Goal: Task Accomplishment & Management: Complete application form

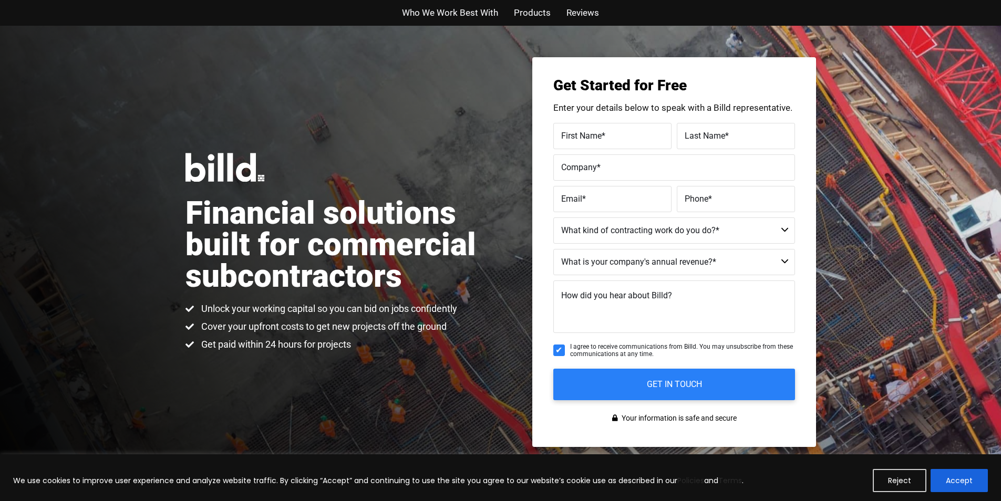
scroll to position [742, 0]
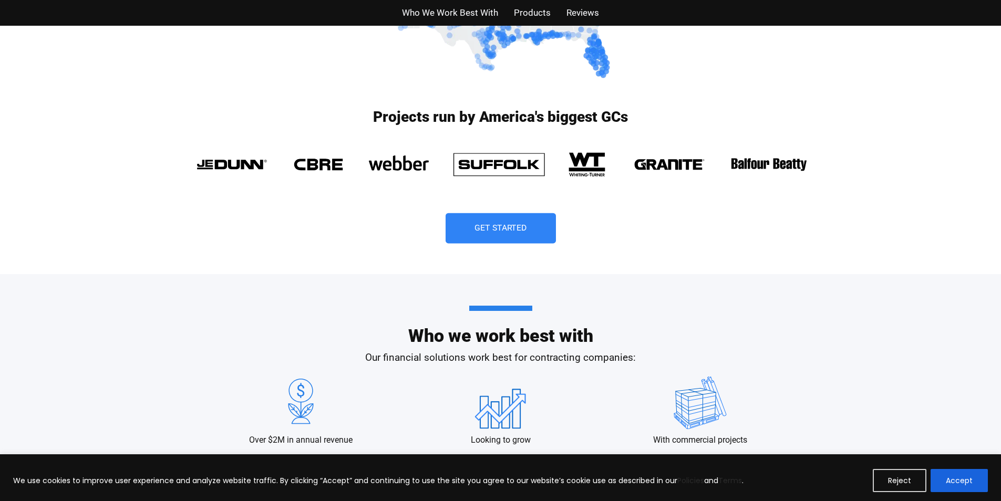
click at [503, 229] on span "Get Started" at bounding box center [500, 228] width 53 height 8
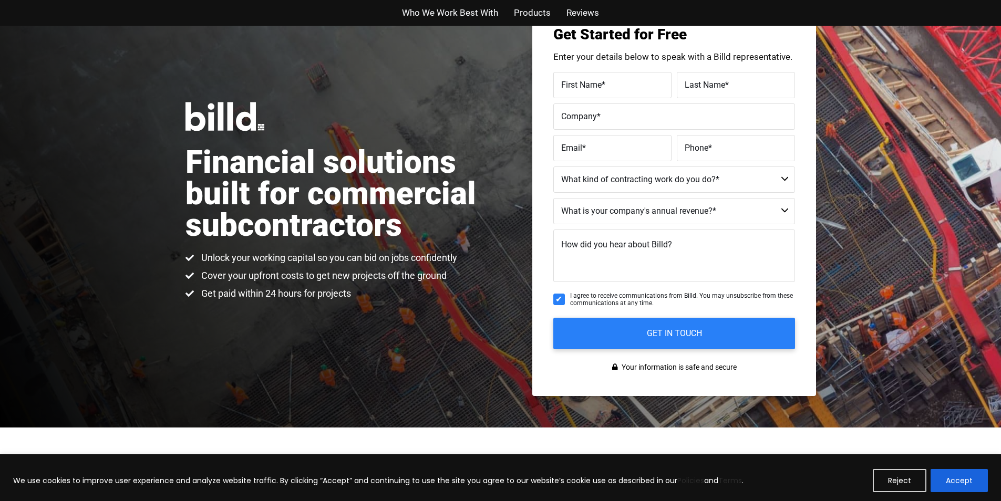
scroll to position [26, 0]
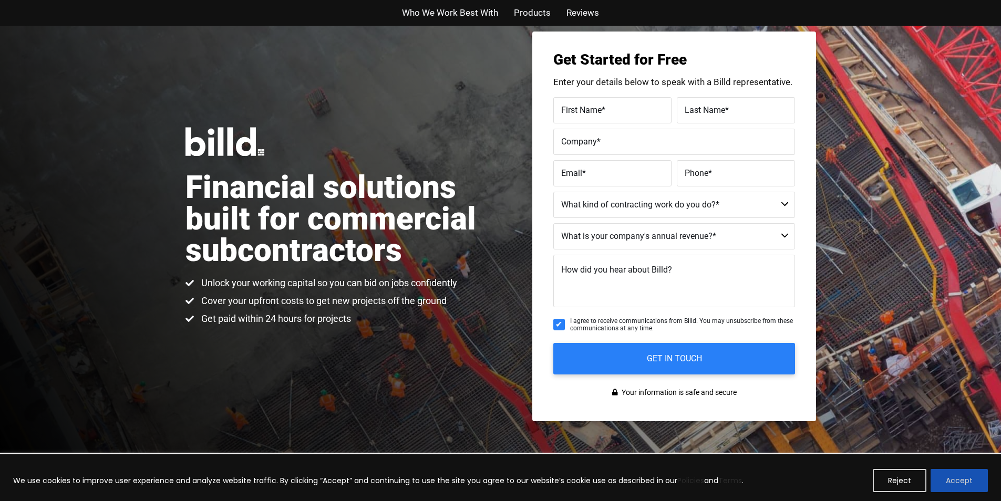
click at [982, 478] on button "Accept" at bounding box center [958, 480] width 57 height 23
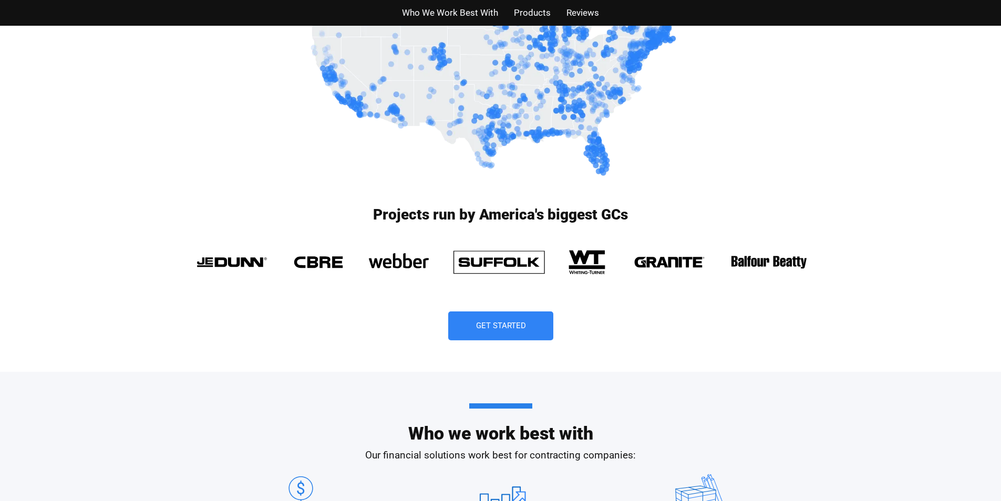
scroll to position [656, 0]
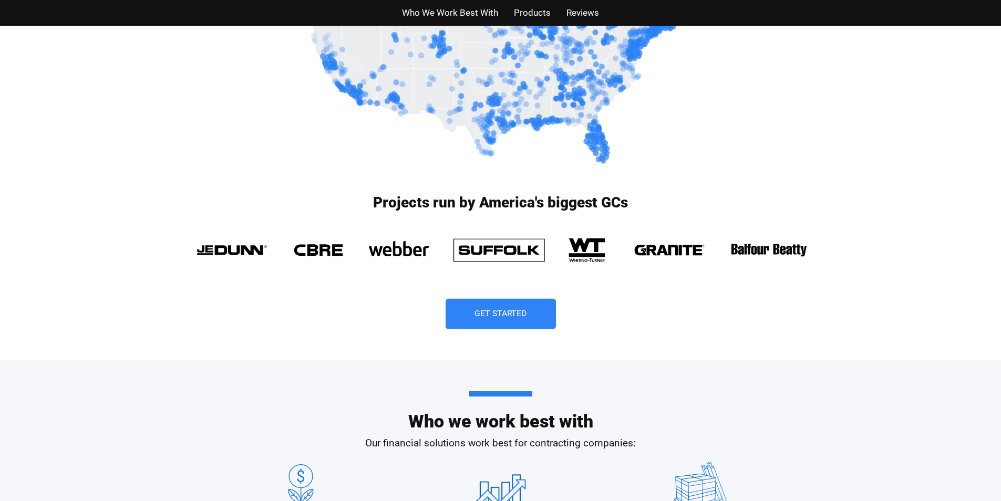
click at [453, 311] on link "Get Started" at bounding box center [500, 314] width 110 height 30
click at [471, 317] on span "Get Started" at bounding box center [500, 314] width 66 height 8
click at [472, 303] on link "Get Started" at bounding box center [500, 314] width 110 height 30
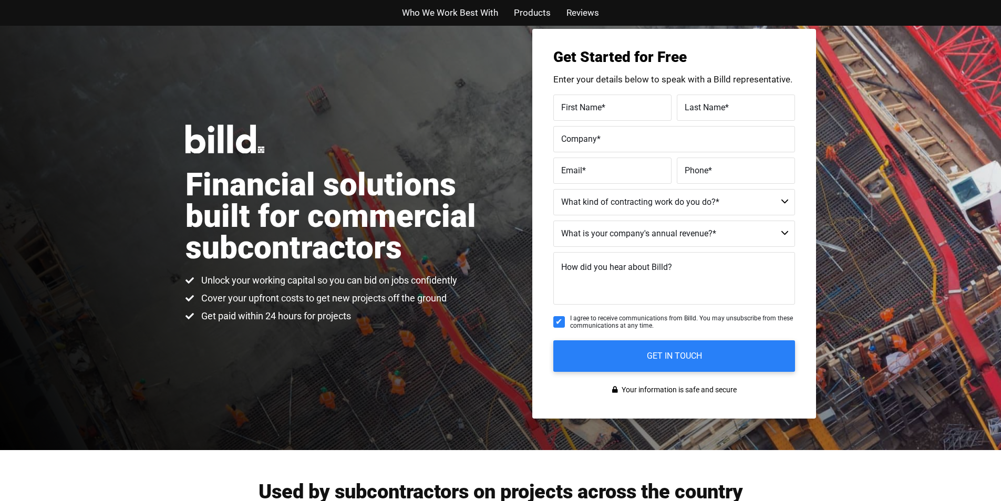
scroll to position [26, 0]
